Goal: Information Seeking & Learning: Find specific fact

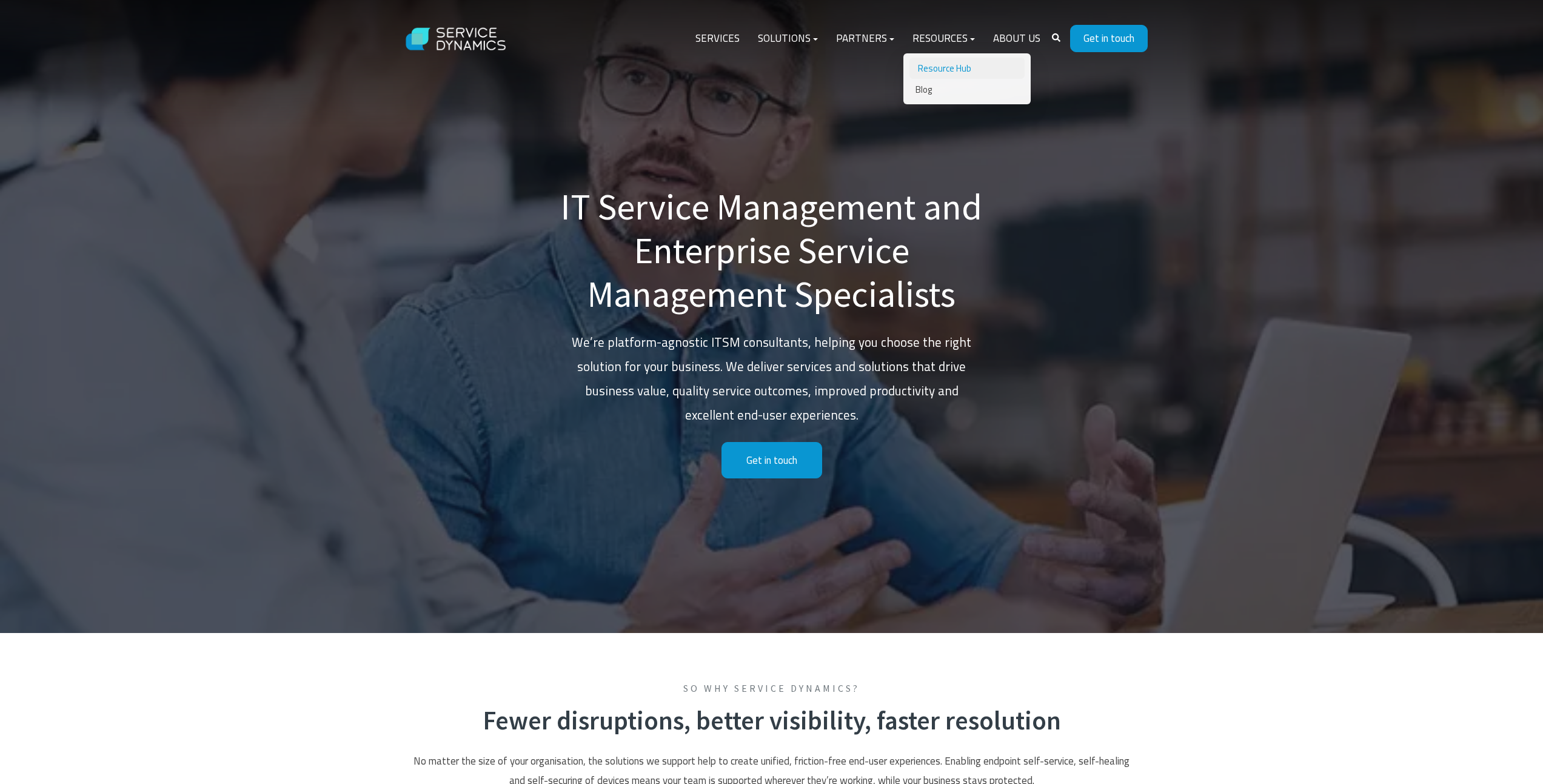
click at [951, 66] on link "Resource Hub" at bounding box center [967, 68] width 115 height 21
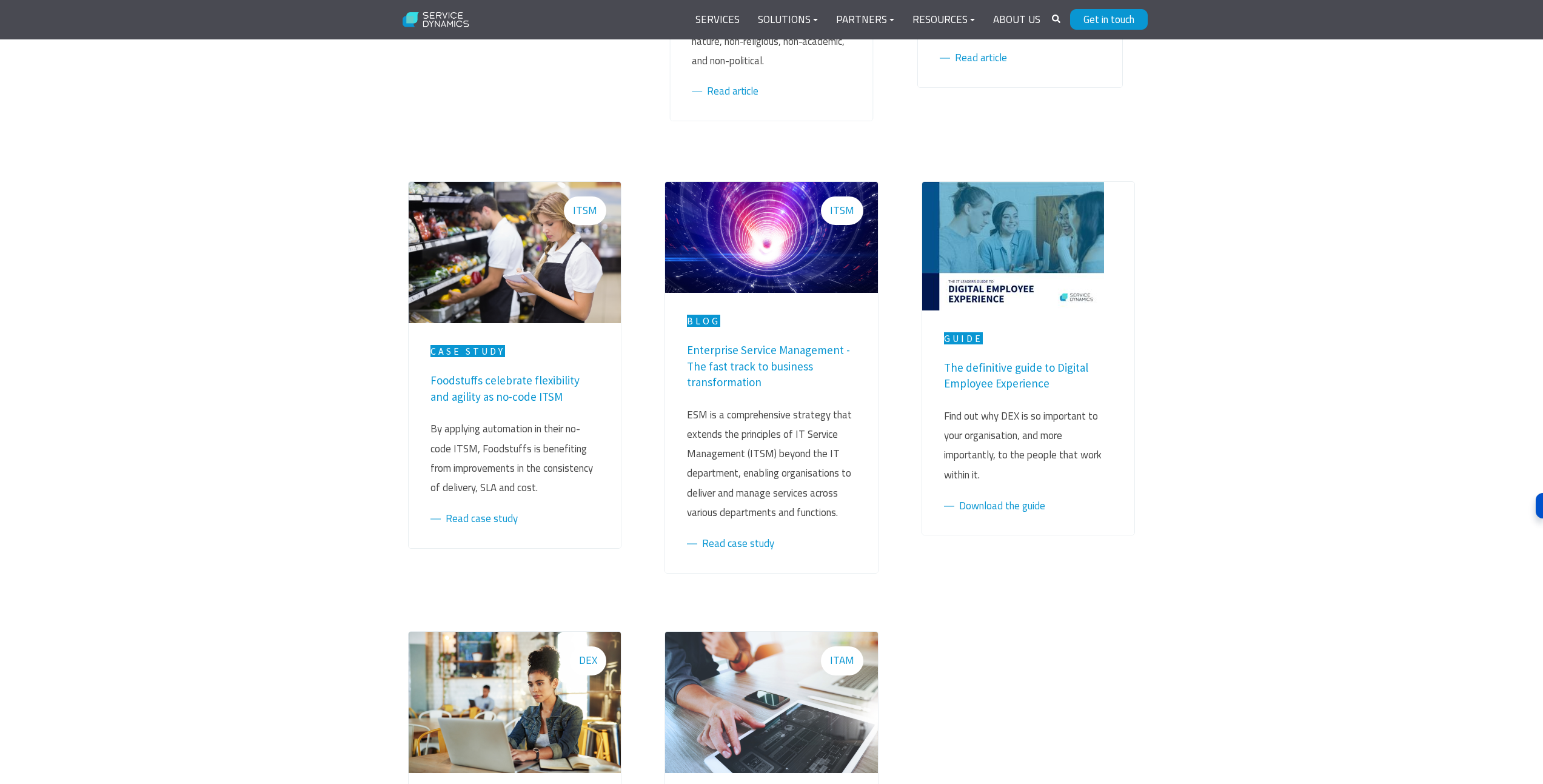
scroll to position [722, 0]
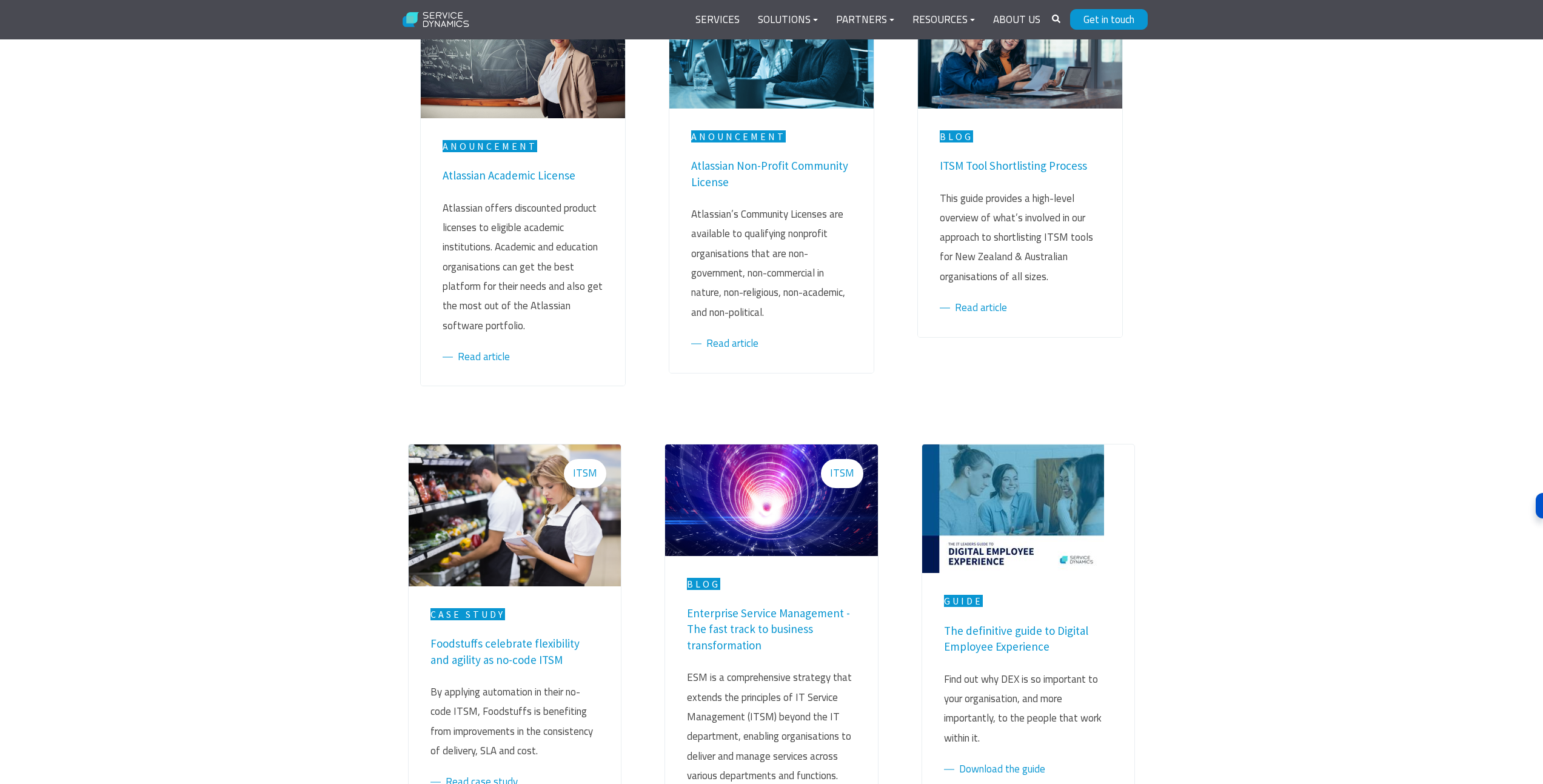
click at [1054, 19] on icon "Search" at bounding box center [1056, 19] width 9 height 8
type input "the warehouse group"
